Goal: Transaction & Acquisition: Purchase product/service

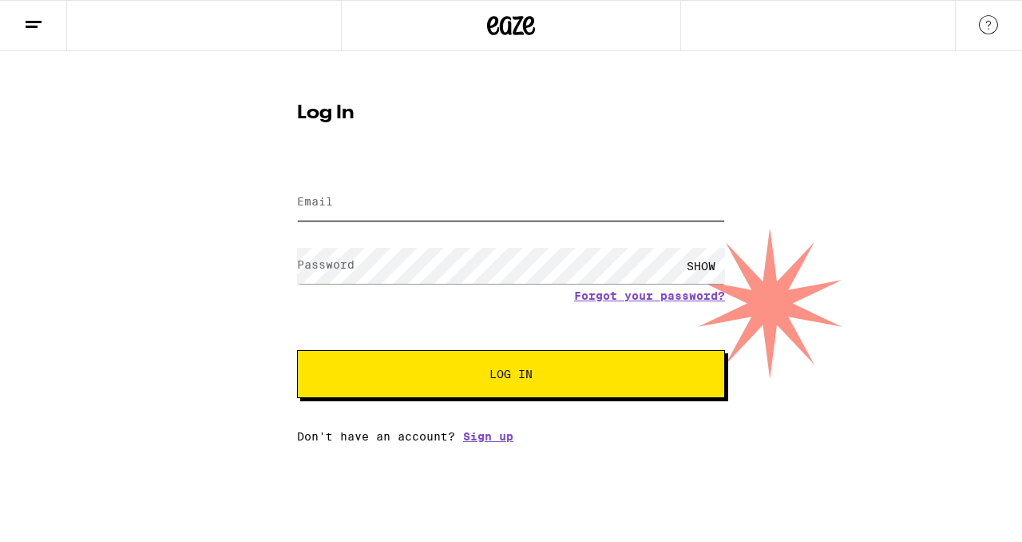
type input "[EMAIL_ADDRESS][DOMAIN_NAME]"
click at [514, 367] on button "Log In" at bounding box center [511, 374] width 428 height 48
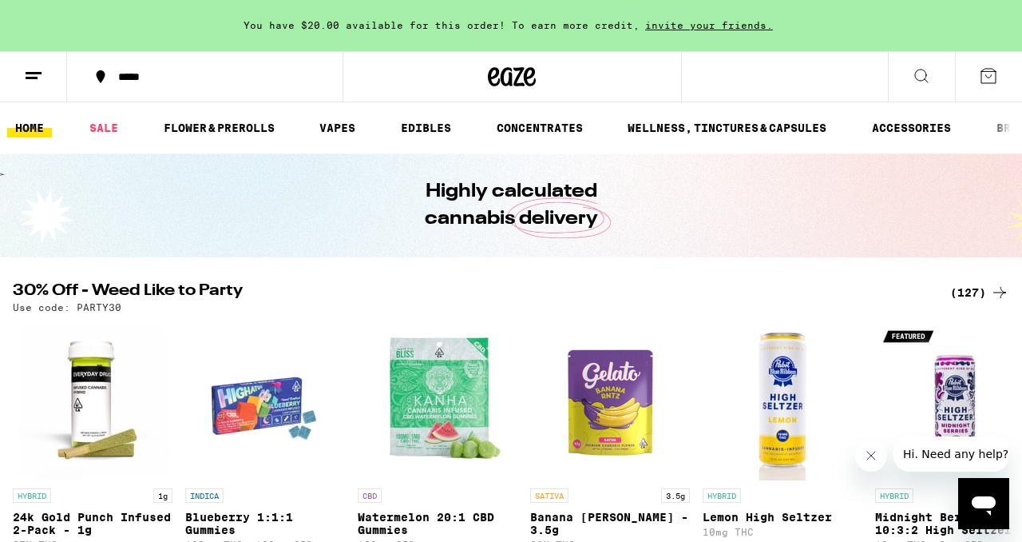
click at [982, 77] on icon at bounding box center [989, 76] width 14 height 14
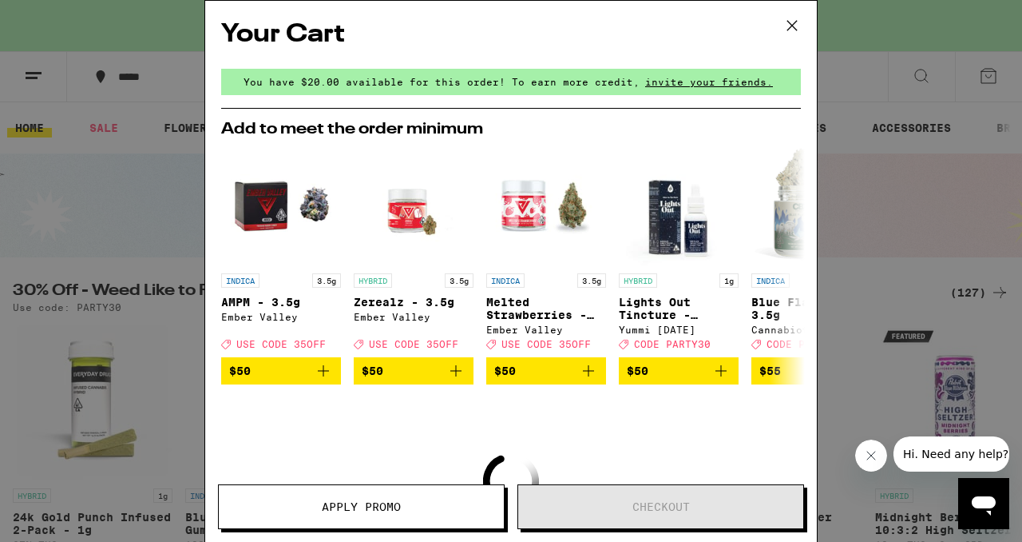
click at [782, 26] on icon at bounding box center [792, 26] width 24 height 24
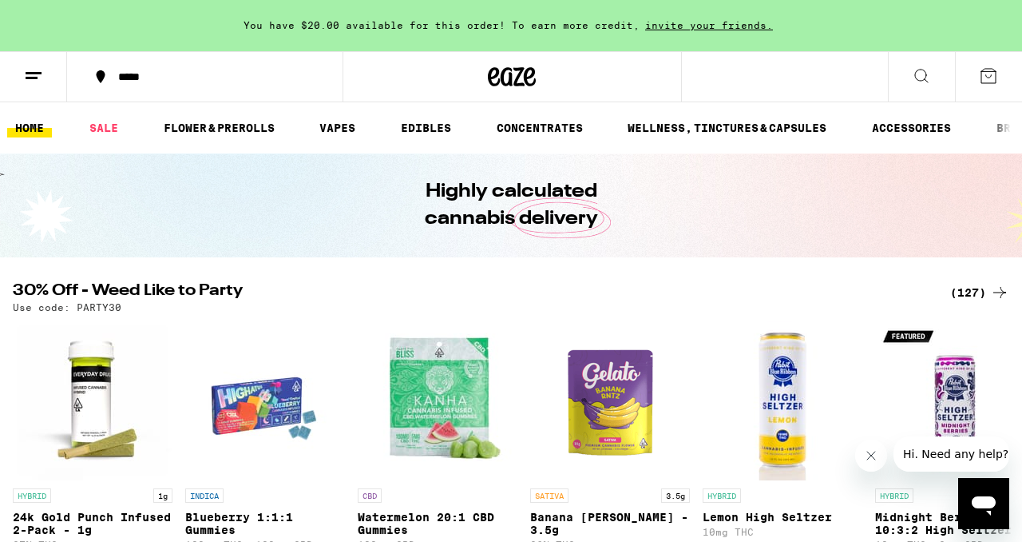
click at [214, 76] on div "*****" at bounding box center [214, 76] width 208 height 11
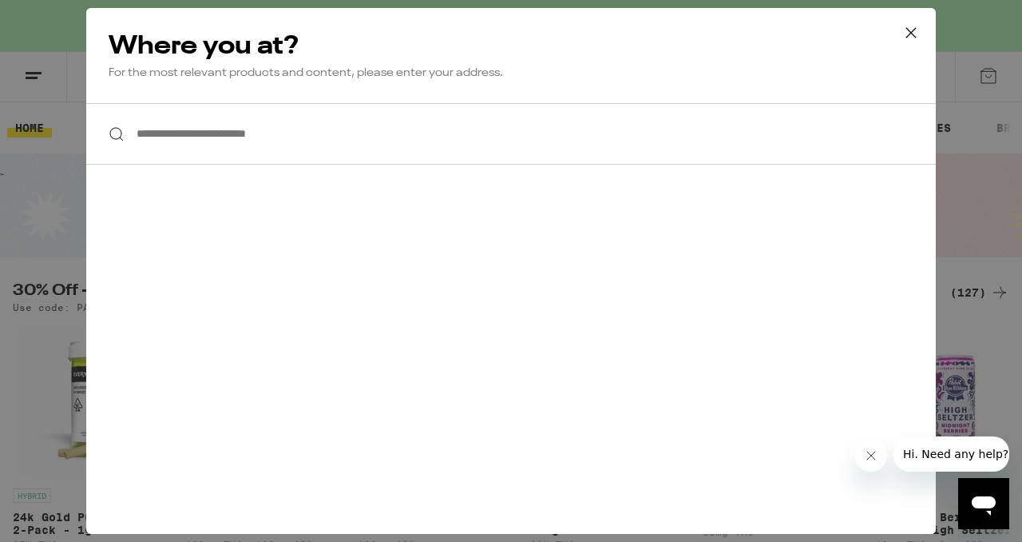
click at [191, 138] on input "**********" at bounding box center [511, 134] width 850 height 62
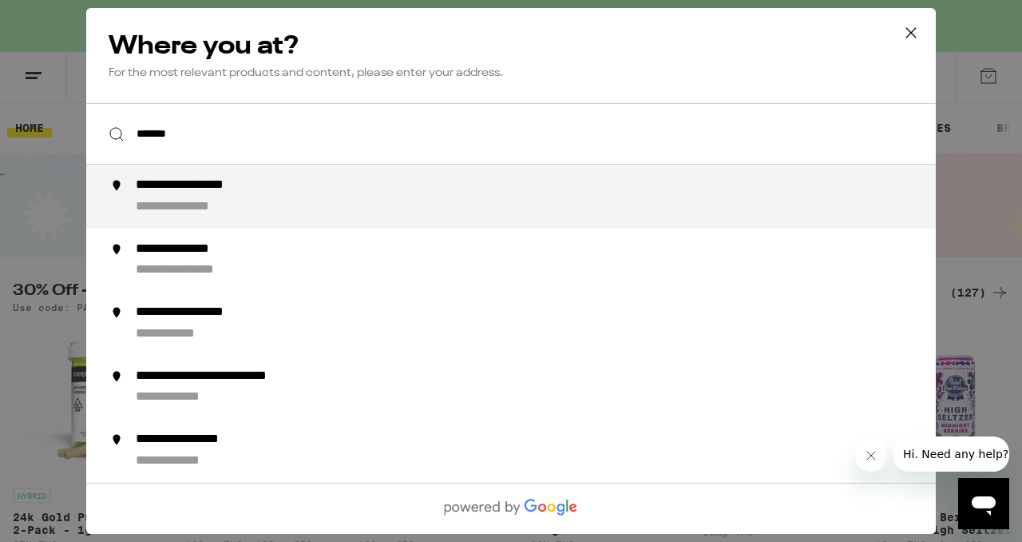
click at [181, 205] on div "**********" at bounding box center [198, 207] width 124 height 17
type input "**********"
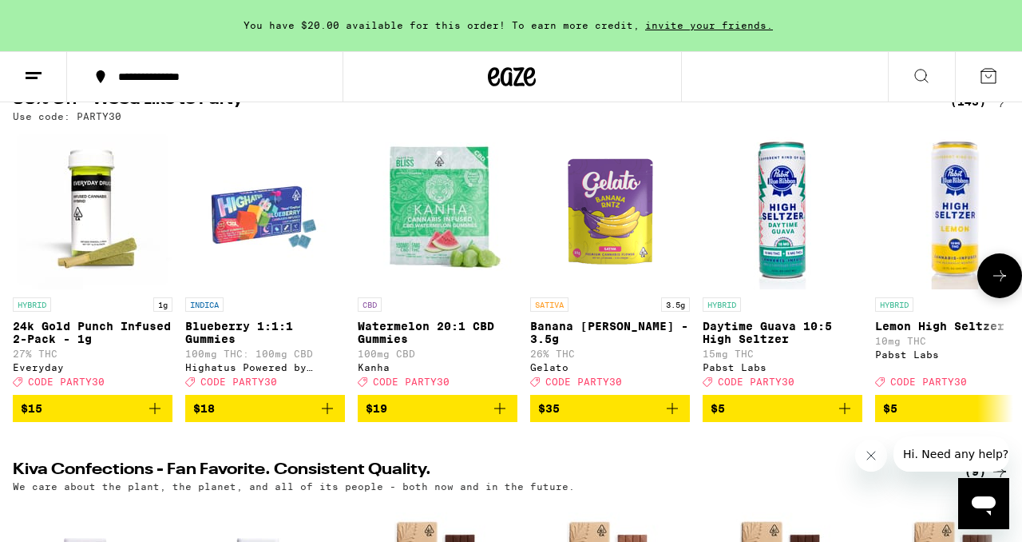
scroll to position [125, 0]
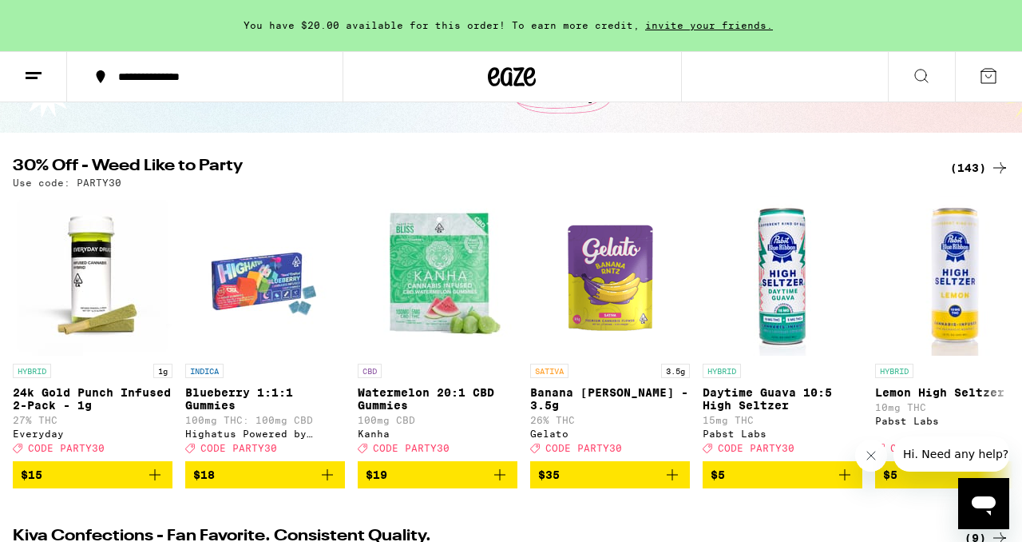
click at [976, 165] on div "(143)" at bounding box center [980, 167] width 59 height 19
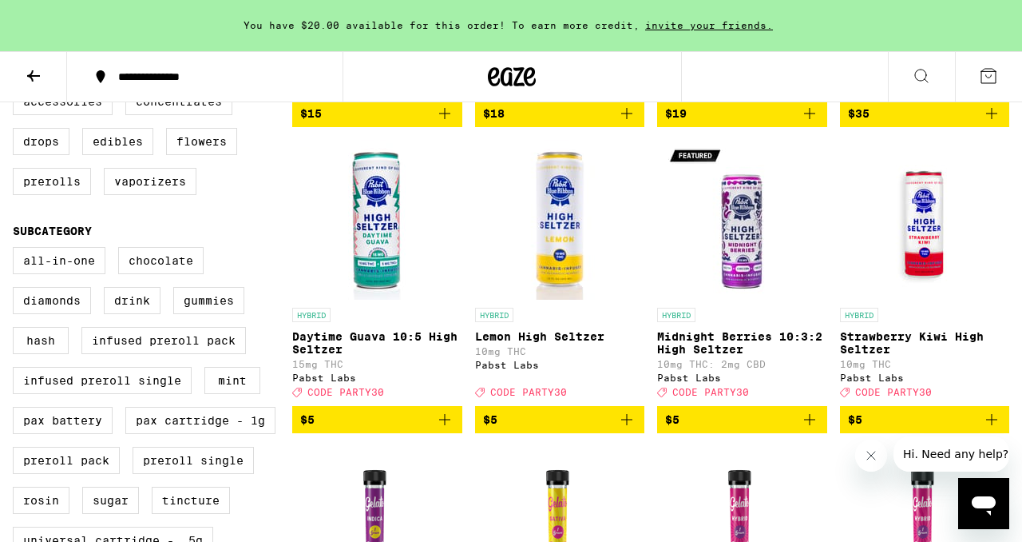
scroll to position [419, 0]
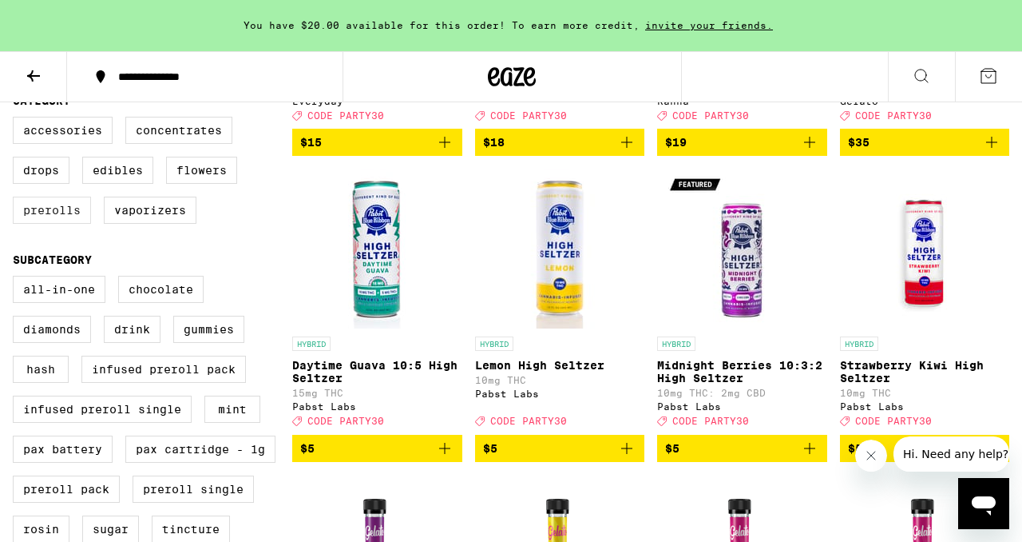
click at [46, 224] on label "Prerolls" at bounding box center [52, 210] width 78 height 27
click at [17, 120] on input "Prerolls" at bounding box center [16, 119] width 1 height 1
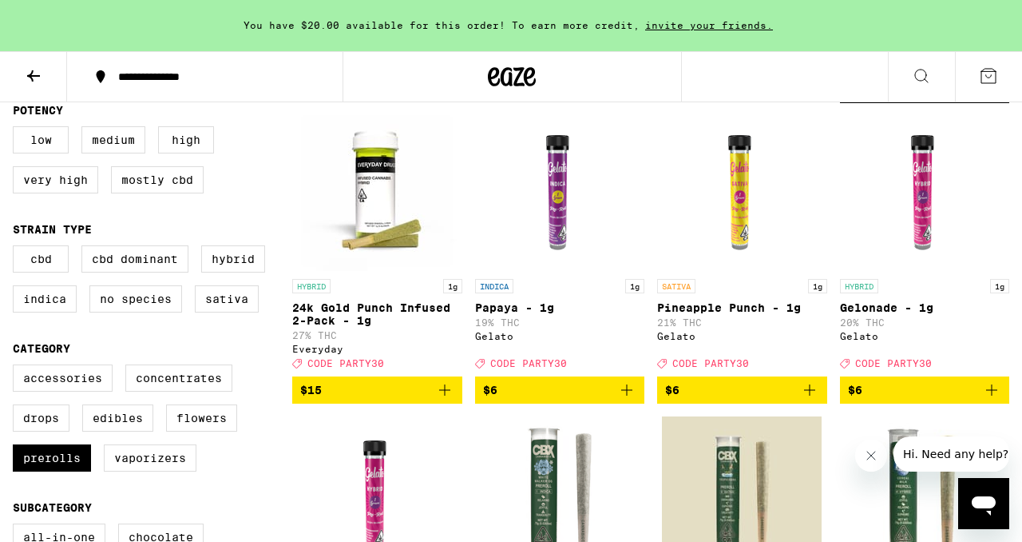
scroll to position [170, 0]
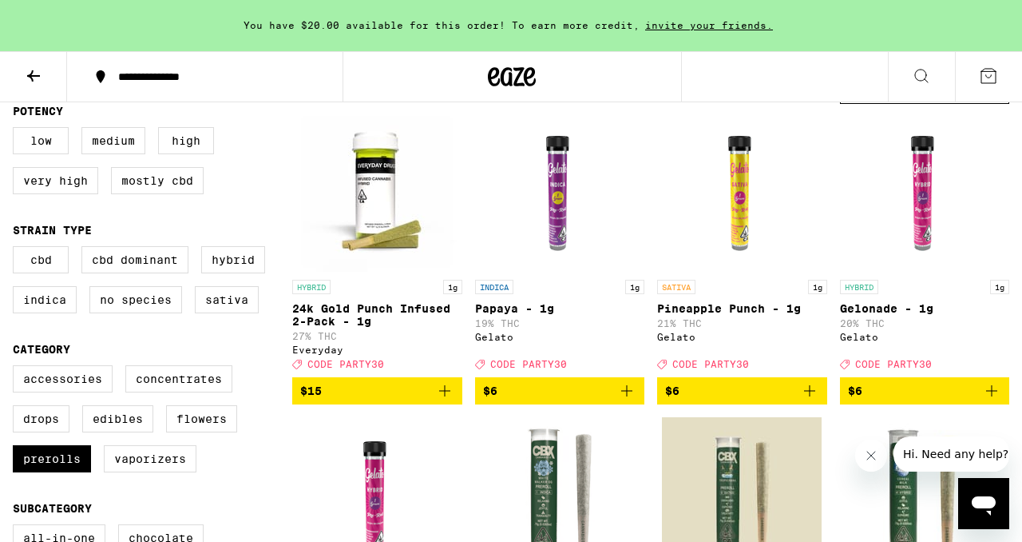
click at [624, 400] on icon "Add to bag" at bounding box center [626, 390] width 19 height 19
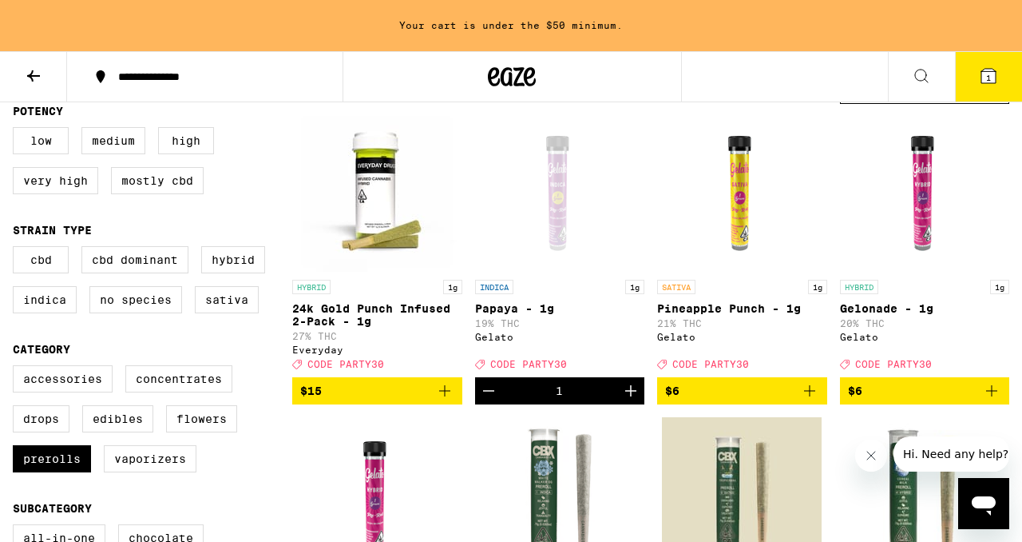
click at [624, 400] on icon "Increment" at bounding box center [630, 390] width 19 height 19
click at [811, 400] on icon "Add to bag" at bounding box center [809, 390] width 19 height 19
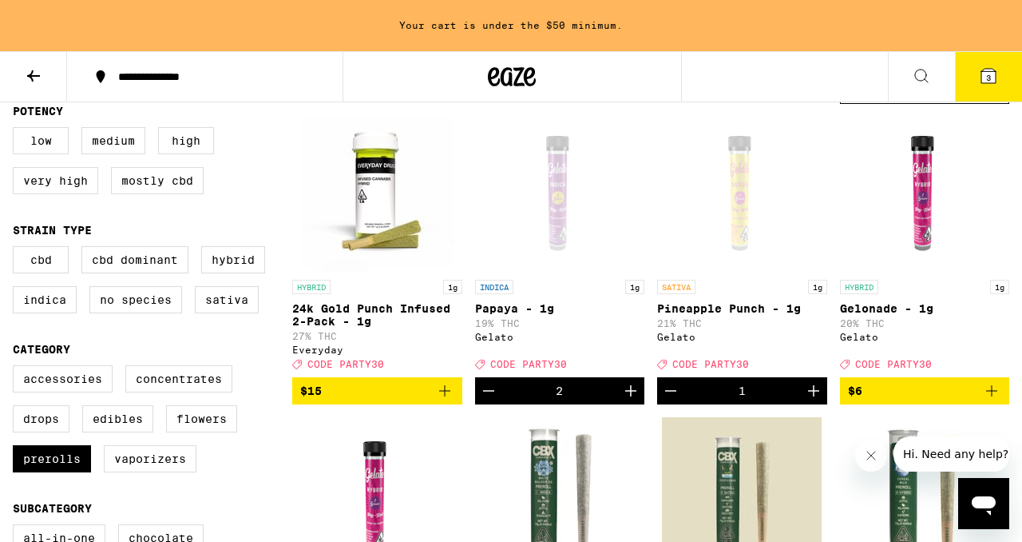
click at [812, 396] on icon "Increment" at bounding box center [813, 390] width 11 height 11
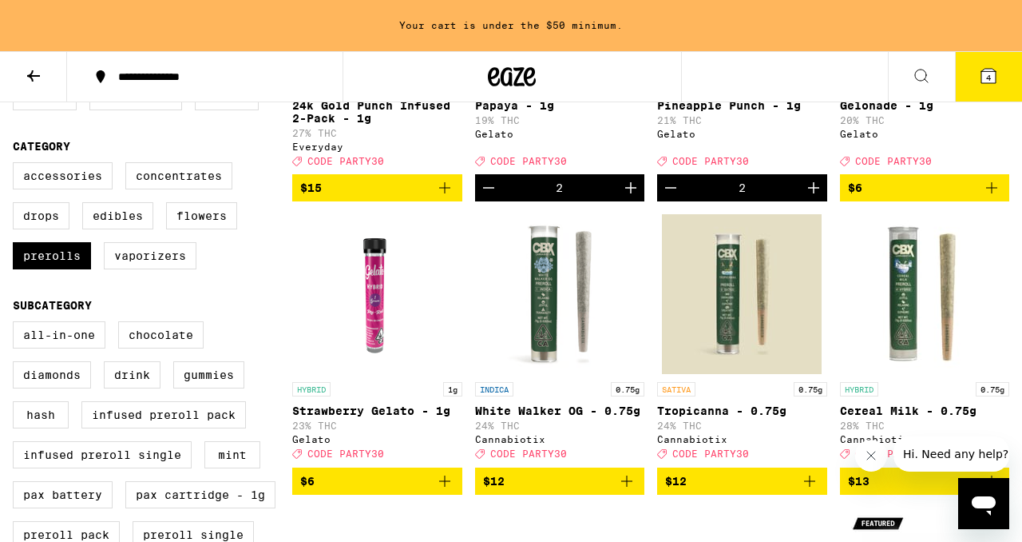
scroll to position [375, 0]
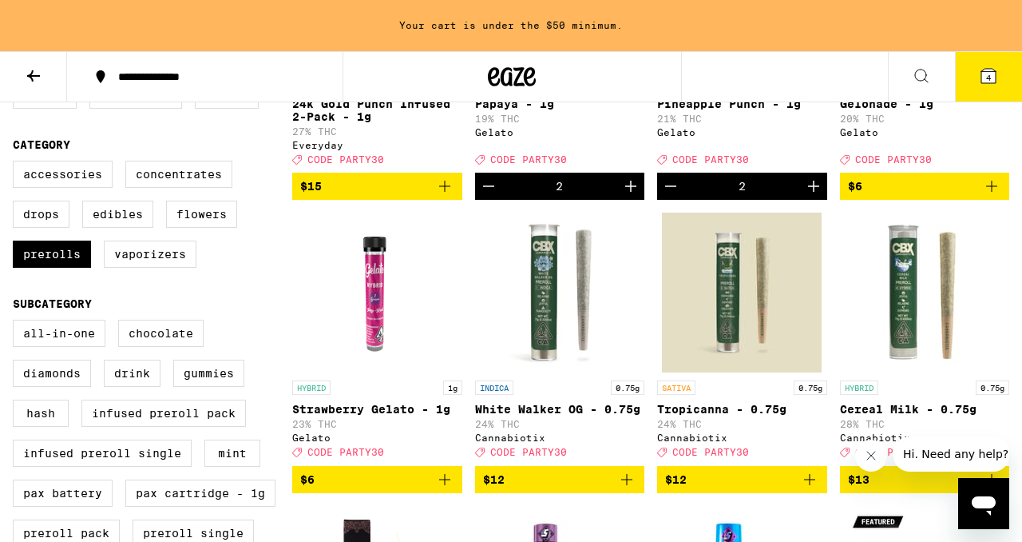
click at [619, 489] on icon "Add to bag" at bounding box center [626, 479] width 19 height 19
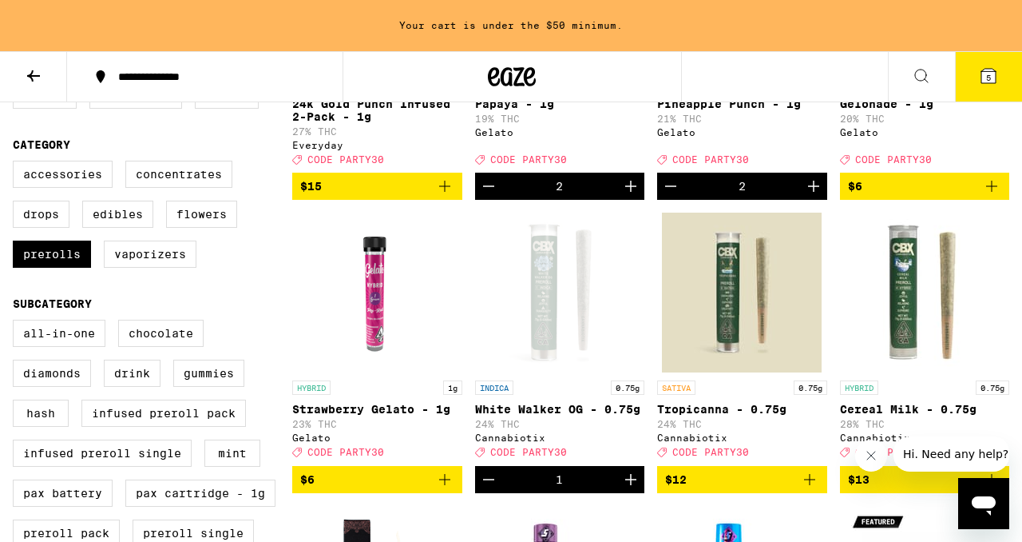
click at [630, 485] on icon "Increment" at bounding box center [630, 479] width 11 height 11
click at [69, 267] on label "Prerolls" at bounding box center [52, 253] width 78 height 27
click at [17, 164] on input "Prerolls" at bounding box center [16, 163] width 1 height 1
checkbox input "false"
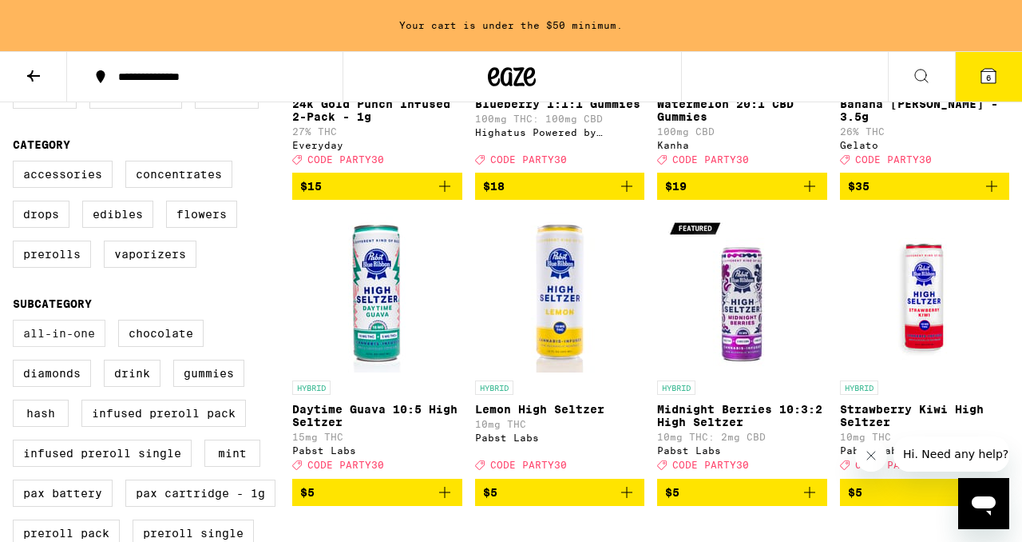
click at [71, 347] on label "All-In-One" at bounding box center [59, 333] width 93 height 27
click at [17, 323] on input "All-In-One" at bounding box center [16, 322] width 1 height 1
checkbox input "true"
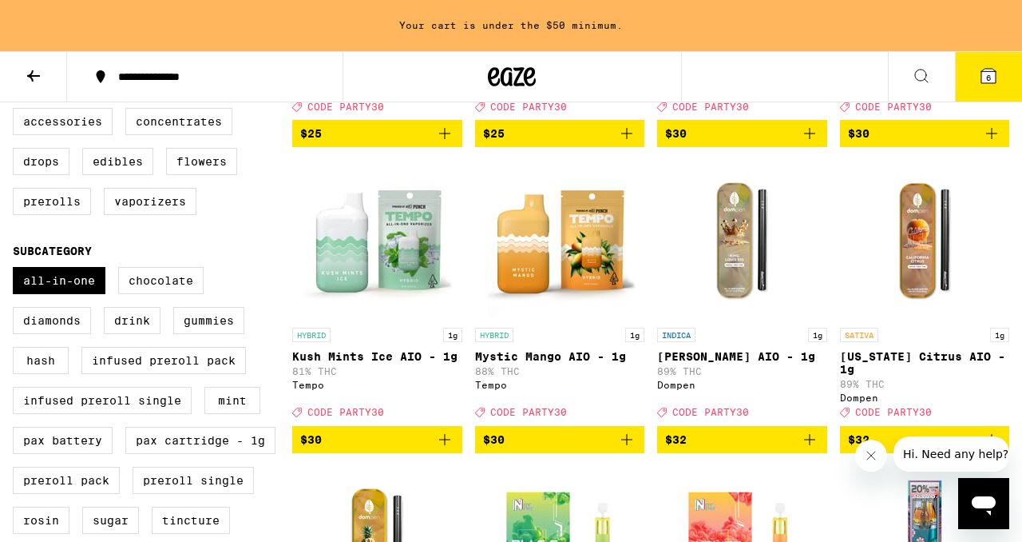
scroll to position [434, 0]
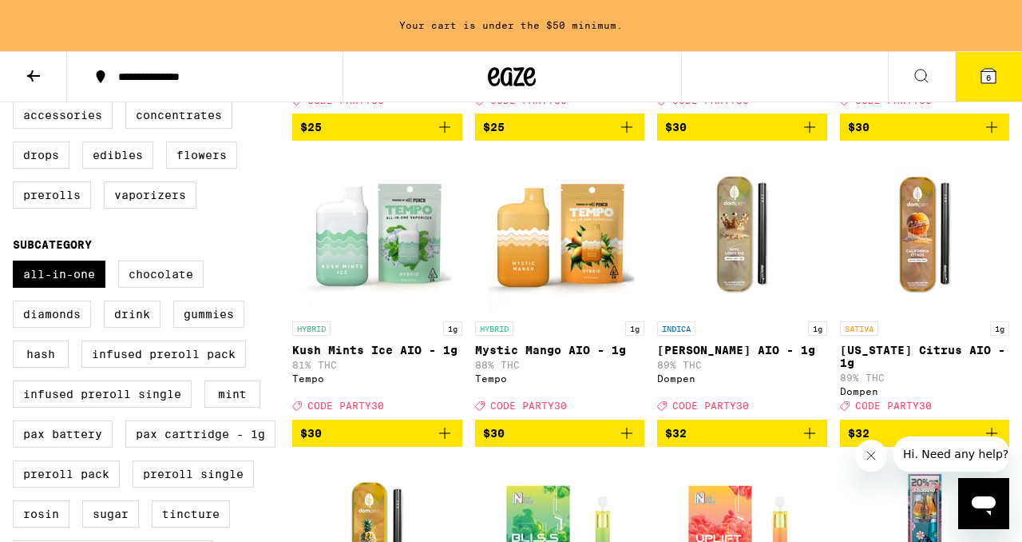
click at [808, 443] on icon "Add to bag" at bounding box center [809, 432] width 19 height 19
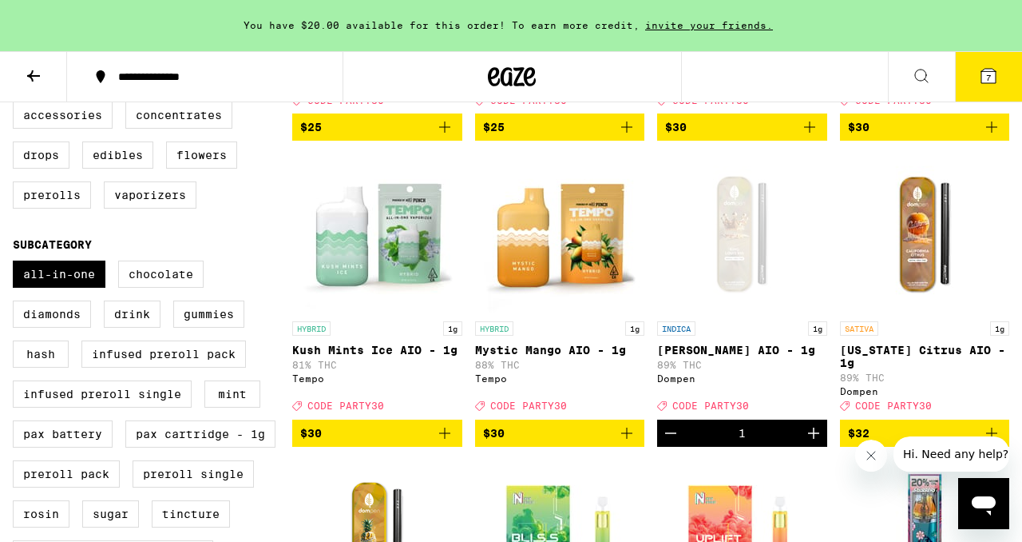
click at [984, 73] on icon at bounding box center [989, 76] width 14 height 14
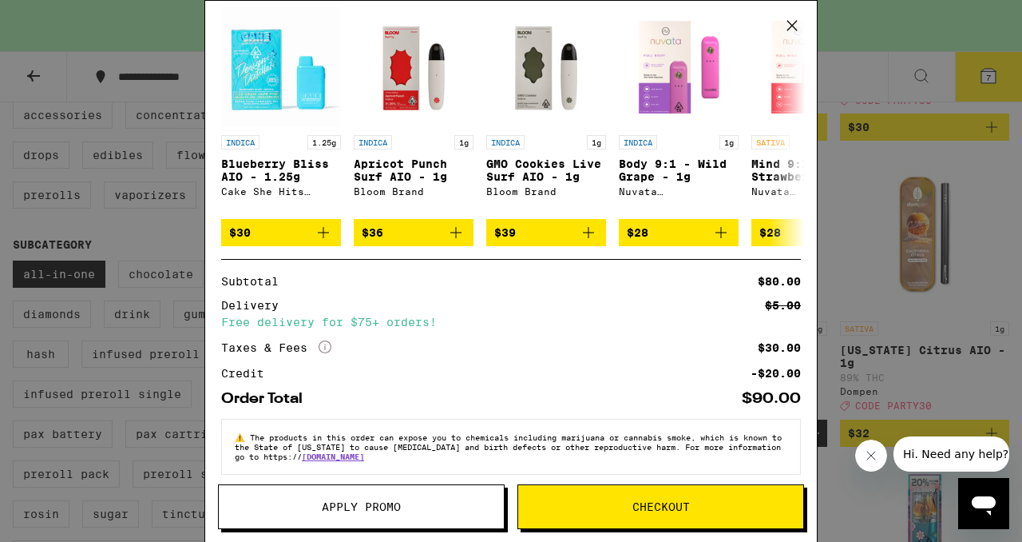
scroll to position [389, 0]
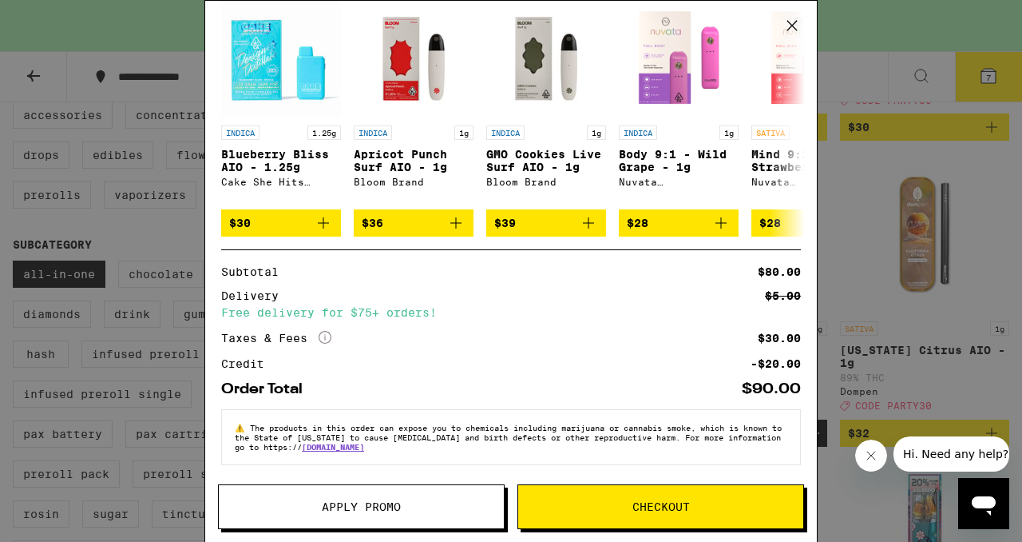
click at [333, 498] on button "Apply Promo" at bounding box center [361, 506] width 287 height 45
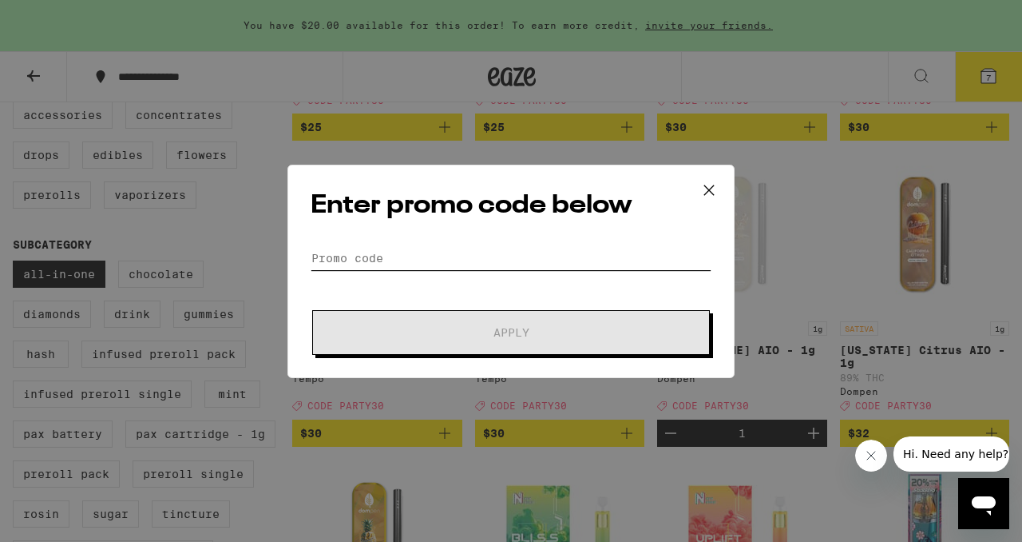
click at [376, 249] on input "Promo Code" at bounding box center [511, 258] width 401 height 24
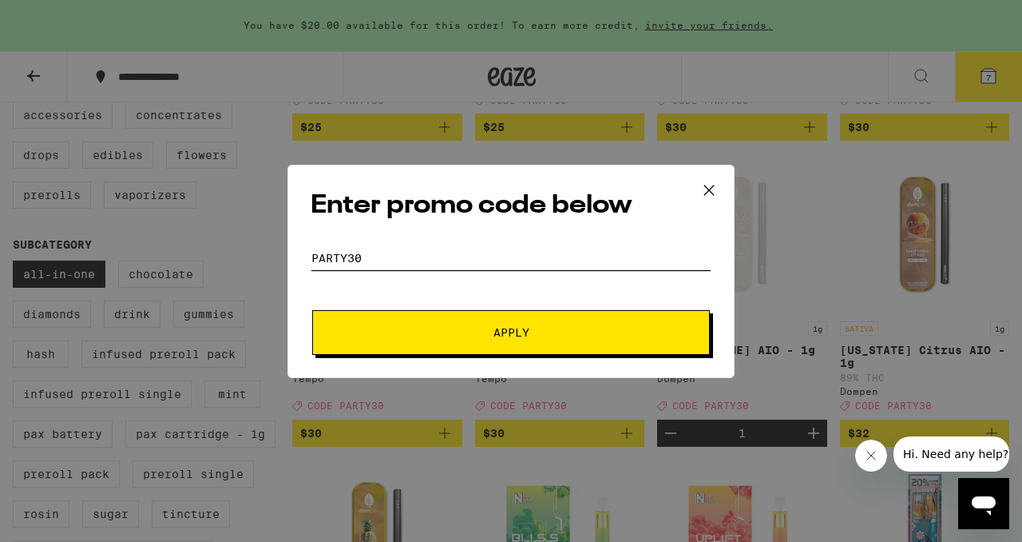
type input "party30"
click at [472, 337] on button "Apply" at bounding box center [511, 332] width 398 height 45
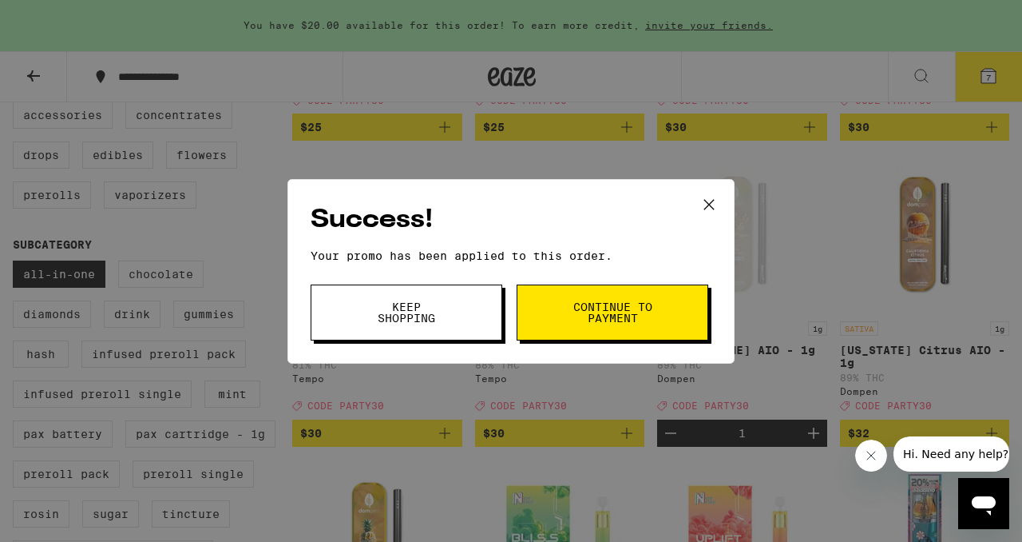
click at [589, 316] on span "Continue to payment" at bounding box center [612, 312] width 81 height 22
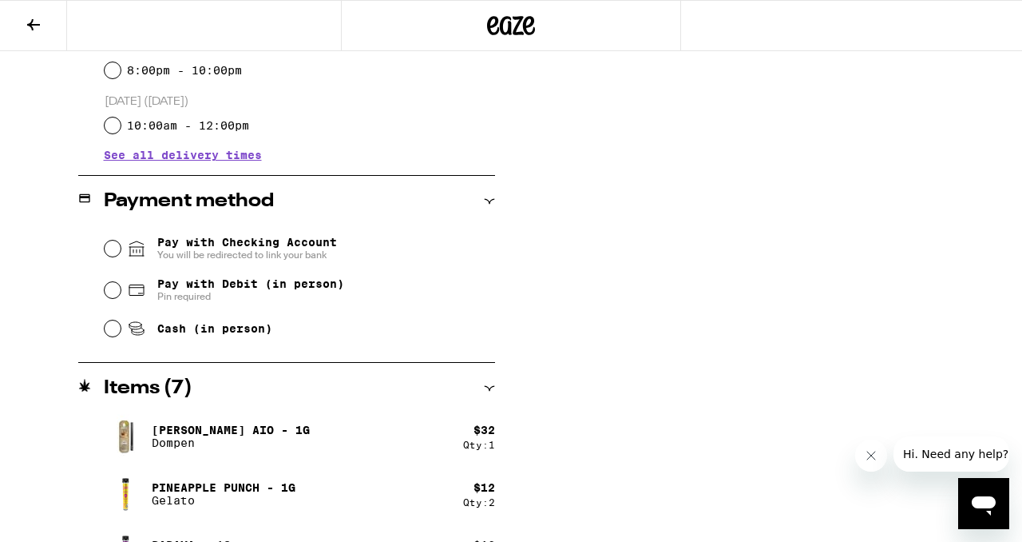
scroll to position [578, 0]
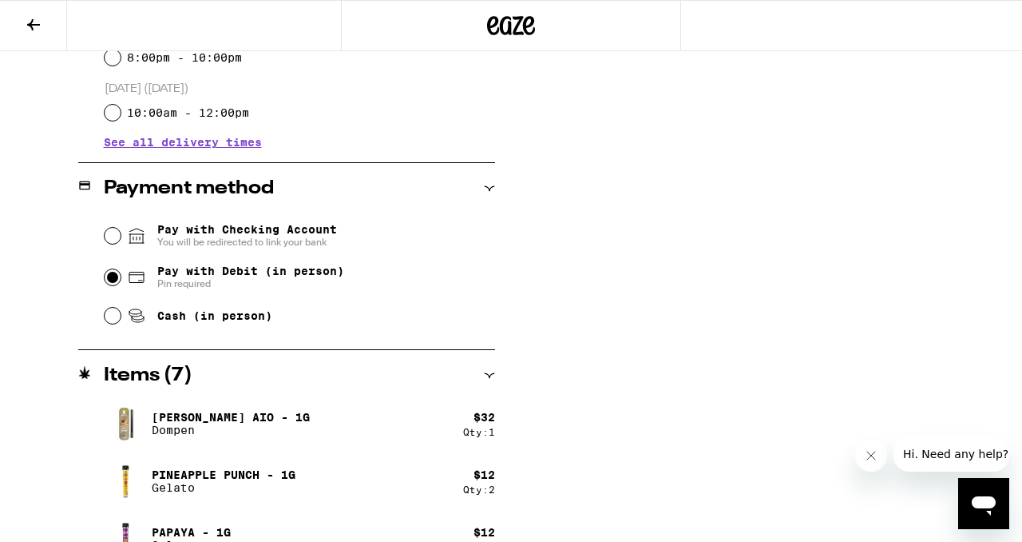
click at [110, 277] on input "Pay with Debit (in person) Pin required" at bounding box center [113, 277] width 16 height 16
radio input "true"
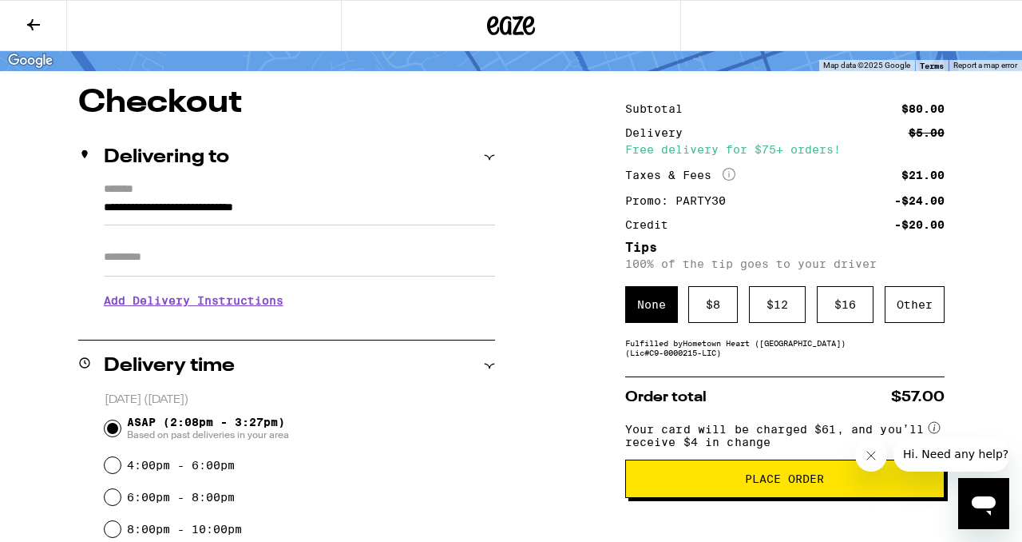
scroll to position [110, 0]
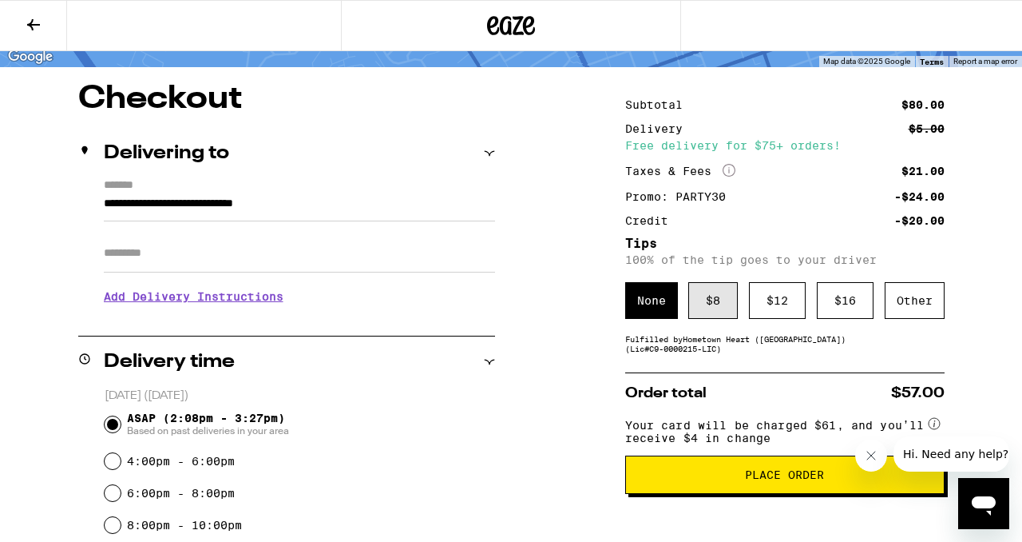
click at [715, 307] on div "$ 8" at bounding box center [714, 300] width 50 height 37
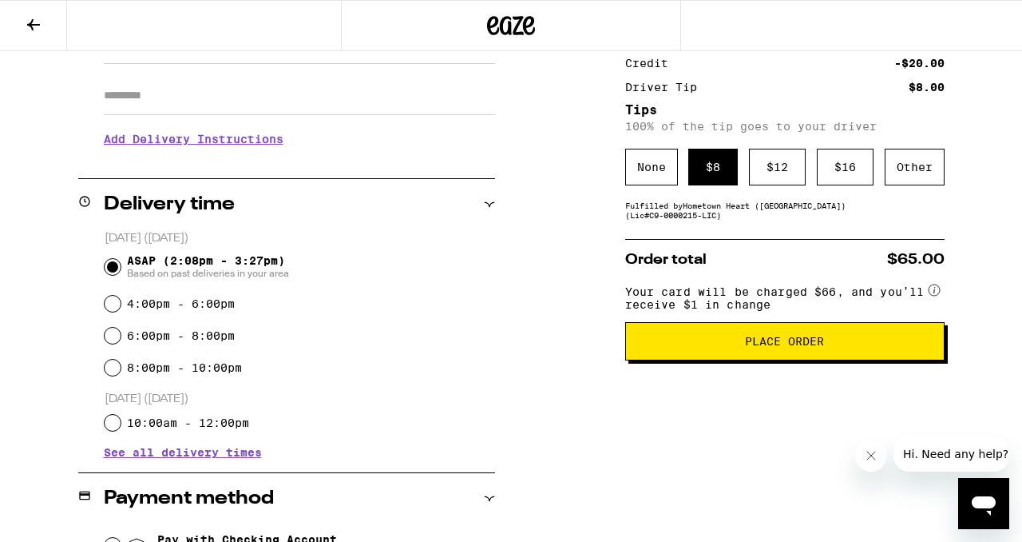
scroll to position [272, 0]
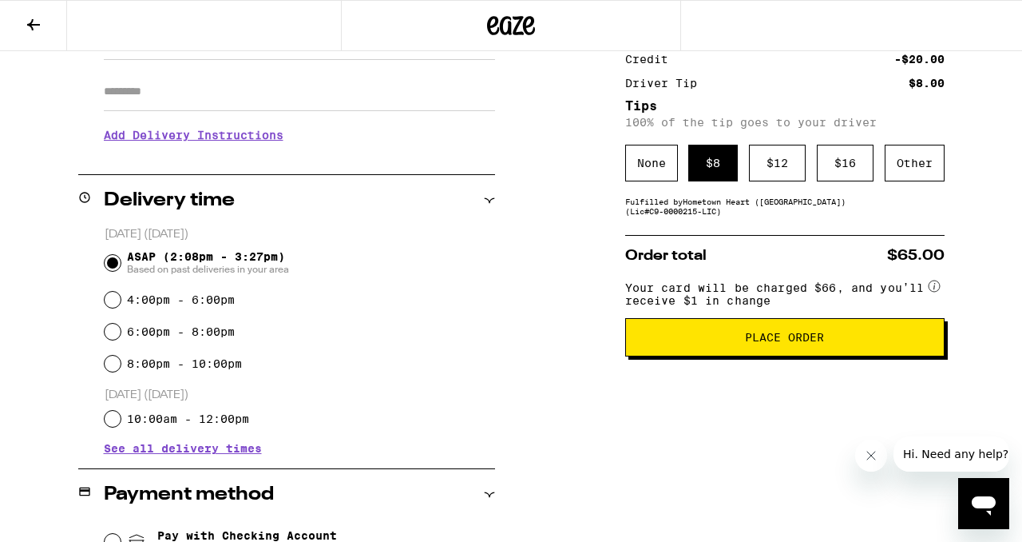
click at [784, 343] on span "Place Order" at bounding box center [784, 337] width 79 height 11
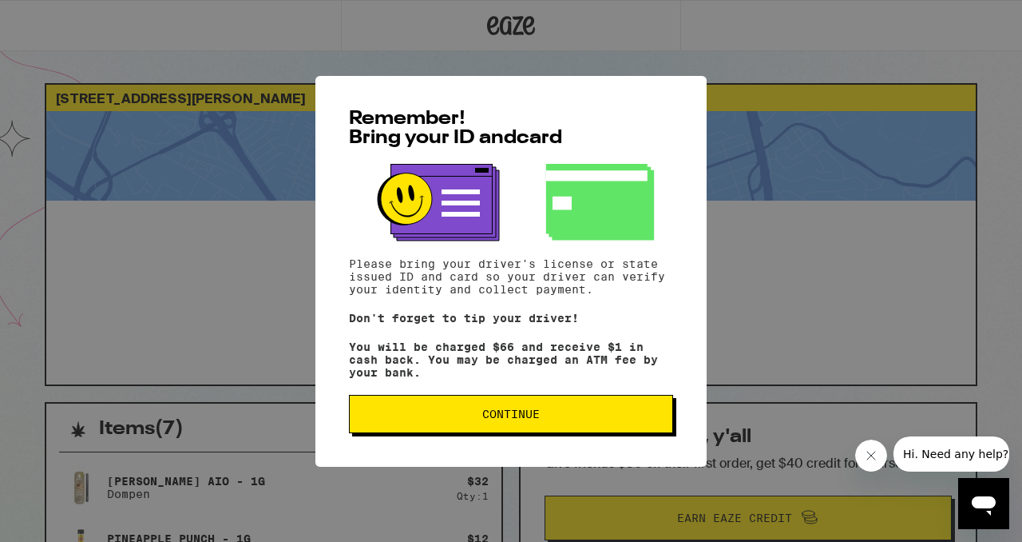
click at [512, 419] on span "Continue" at bounding box center [511, 413] width 58 height 11
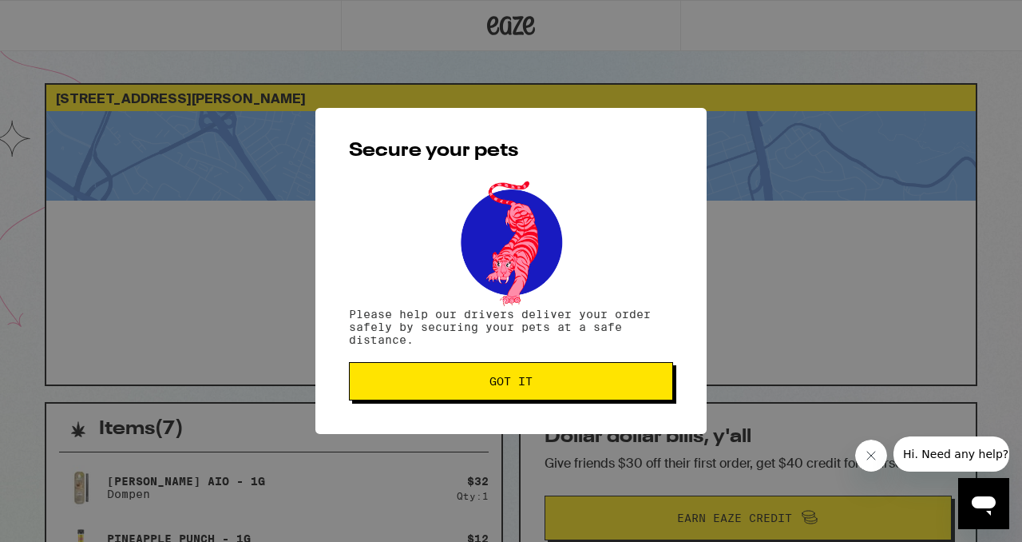
click at [505, 386] on span "Got it" at bounding box center [511, 380] width 43 height 11
